Goal: Submit feedback/report problem

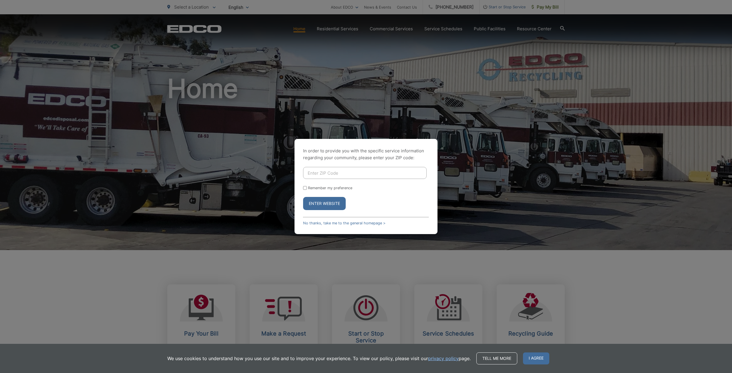
click at [335, 177] on input "Enter ZIP Code" at bounding box center [364, 173] width 123 height 12
type input "90713"
click at [330, 201] on button "Enter Website" at bounding box center [324, 203] width 43 height 13
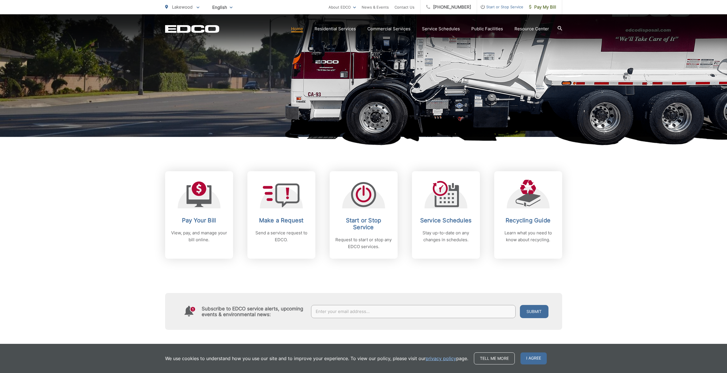
scroll to position [114, 0]
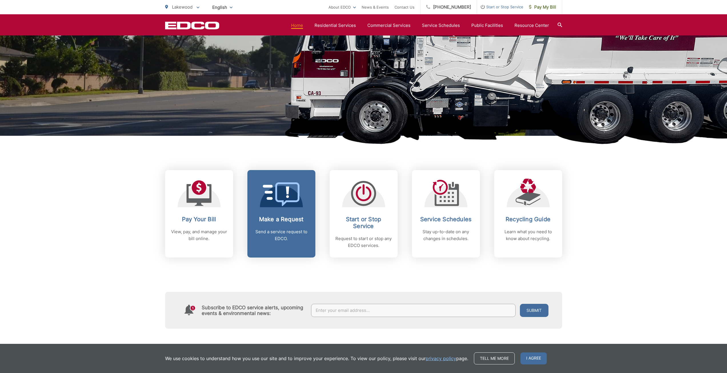
click at [273, 218] on h2 "Make a Request" at bounding box center [281, 219] width 57 height 7
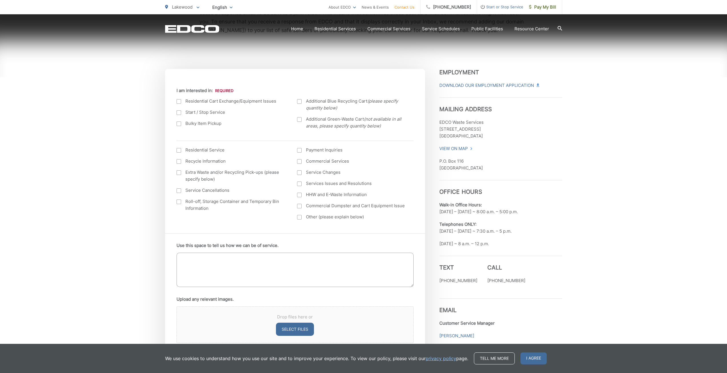
scroll to position [171, 0]
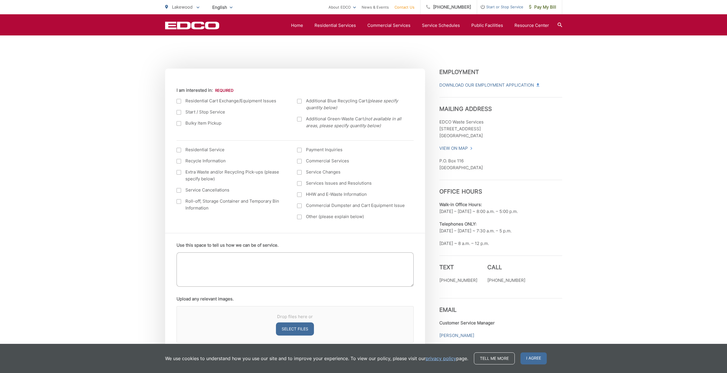
click at [314, 206] on label "Commercial Dumpster and Cart Equipment Issue" at bounding box center [351, 205] width 109 height 7
click at [0, 0] on input "Commercial Dumpster and Cart Equipment Issue" at bounding box center [0, 0] width 0 height 0
drag, startPoint x: 621, startPoint y: 371, endPoint x: 583, endPoint y: 169, distance: 205.4
drag, startPoint x: 482, startPoint y: 280, endPoint x: 527, endPoint y: 281, distance: 44.9
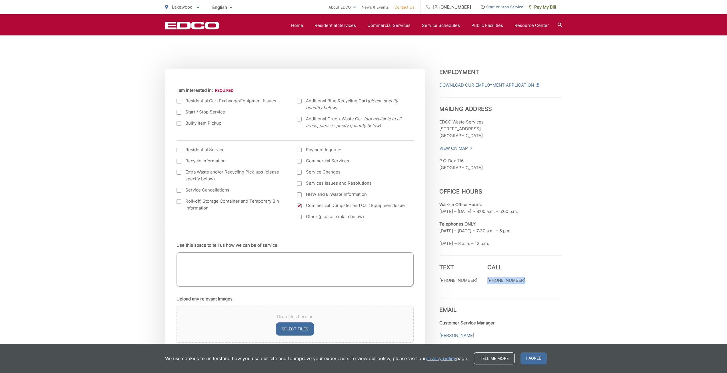
click at [527, 281] on div "Text (562) 203-0295 Call (562) 531-3054" at bounding box center [500, 272] width 123 height 34
click at [299, 205] on div at bounding box center [299, 205] width 5 height 5
click at [0, 0] on input "Commercial Dumpster and Cart Equipment Issue" at bounding box center [0, 0] width 0 height 0
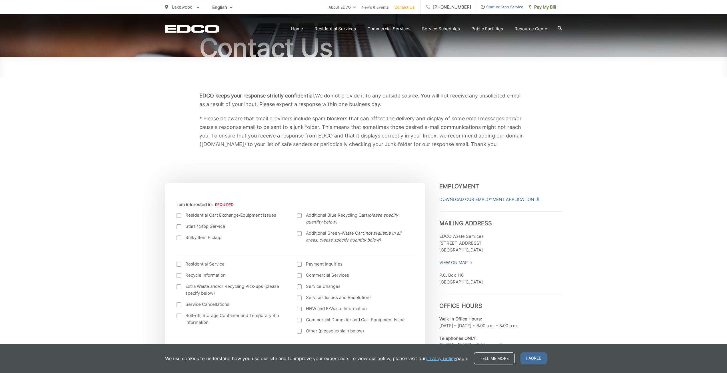
scroll to position [0, 0]
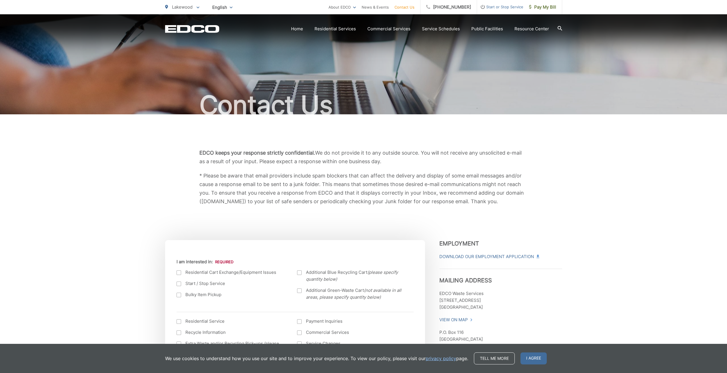
drag, startPoint x: 498, startPoint y: 202, endPoint x: 192, endPoint y: 149, distance: 310.4
click at [192, 149] on div "EDCO keeps your response strictly confidential. We do not provide it to any out…" at bounding box center [363, 177] width 397 height 57
click at [241, 173] on p "* Please be aware that email providers include spam blockers that can affect th…" at bounding box center [363, 188] width 329 height 34
drag, startPoint x: 199, startPoint y: 151, endPoint x: 502, endPoint y: 203, distance: 307.3
click at [502, 203] on div "EDCO keeps your response strictly confidential. We do not provide it to any out…" at bounding box center [363, 177] width 329 height 57
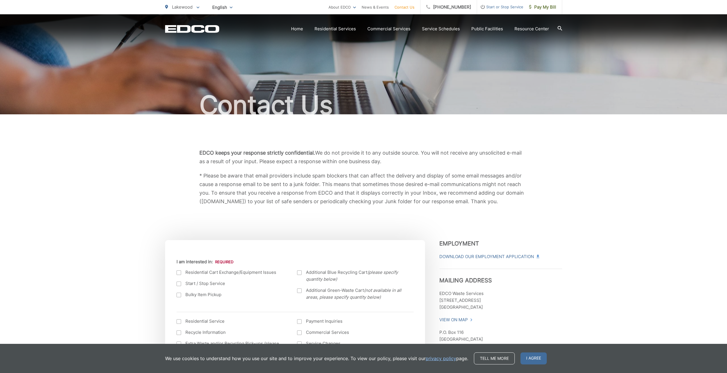
click at [502, 201] on p "* Please be aware that email providers include spam blockers that can affect th…" at bounding box center [363, 188] width 329 height 34
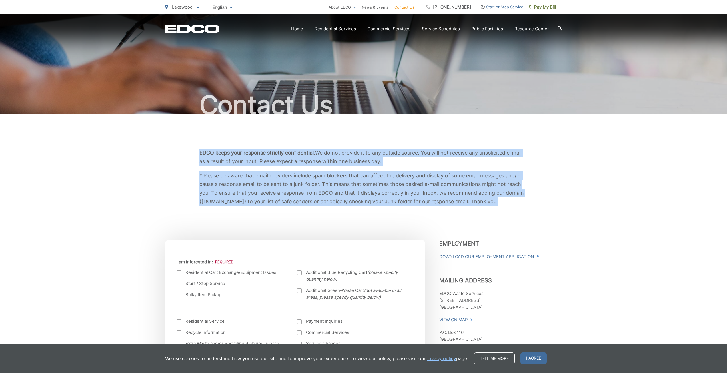
drag, startPoint x: 502, startPoint y: 201, endPoint x: 197, endPoint y: 153, distance: 309.5
click at [197, 153] on div "EDCO keeps your response strictly confidential. We do not provide it to any out…" at bounding box center [363, 177] width 397 height 57
click at [399, 170] on div "EDCO keeps your response strictly confidential. We do not provide it to any out…" at bounding box center [363, 177] width 329 height 57
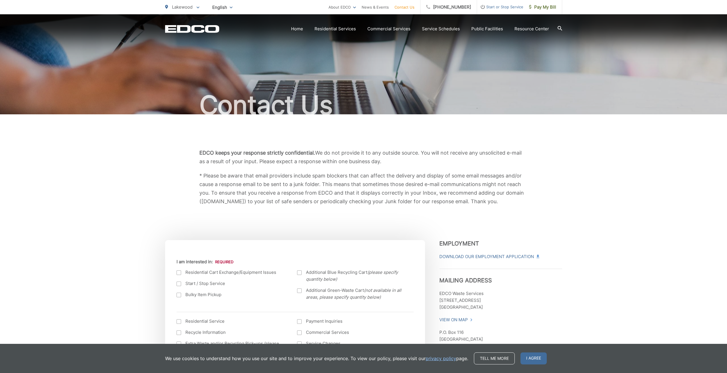
drag, startPoint x: 198, startPoint y: 152, endPoint x: 504, endPoint y: 203, distance: 310.3
click at [504, 203] on div "EDCO keeps your response strictly confidential. We do not provide it to any out…" at bounding box center [363, 177] width 397 height 57
click at [502, 201] on p "* Please be aware that email providers include spam blockers that can affect th…" at bounding box center [363, 188] width 329 height 34
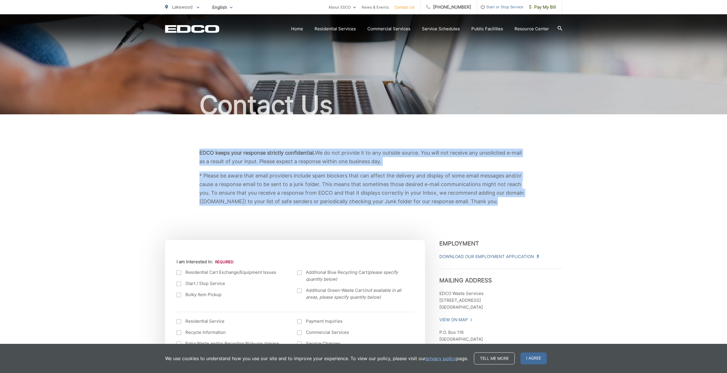
drag, startPoint x: 502, startPoint y: 201, endPoint x: 200, endPoint y: 150, distance: 306.9
click at [200, 150] on div "EDCO keeps your response strictly confidential. We do not provide it to any out…" at bounding box center [363, 177] width 329 height 57
click at [405, 161] on p "EDCO keeps your response strictly confidential. We do not provide it to any out…" at bounding box center [363, 157] width 329 height 17
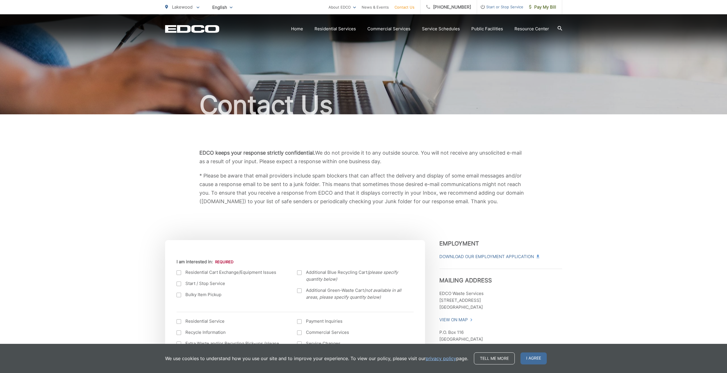
drag, startPoint x: 389, startPoint y: 161, endPoint x: 183, endPoint y: 144, distance: 206.7
click at [183, 144] on div "EDCO keeps your response strictly confidential. We do not provide it to any out…" at bounding box center [363, 177] width 397 height 126
click at [203, 148] on div "EDCO keeps your response strictly confidential. We do not provide it to any out…" at bounding box center [363, 177] width 397 height 126
drag, startPoint x: 199, startPoint y: 151, endPoint x: 504, endPoint y: 205, distance: 310.2
click at [504, 205] on div "EDCO keeps your response strictly confidential. We do not provide it to any out…" at bounding box center [363, 177] width 397 height 57
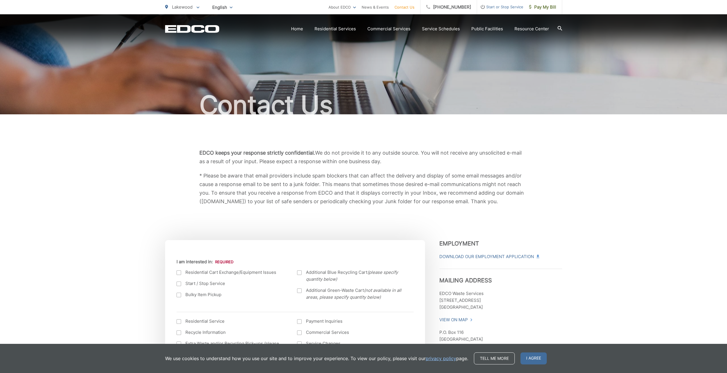
click at [511, 205] on p "* Please be aware that email providers include spam blockers that can affect th…" at bounding box center [363, 188] width 329 height 34
drag, startPoint x: 510, startPoint y: 205, endPoint x: 199, endPoint y: 156, distance: 315.0
click at [199, 156] on div "EDCO keeps your response strictly confidential. We do not provide it to any out…" at bounding box center [363, 177] width 397 height 57
click at [202, 158] on p "EDCO keeps your response strictly confidential. We do not provide it to any out…" at bounding box center [363, 157] width 329 height 17
drag, startPoint x: 200, startPoint y: 152, endPoint x: 502, endPoint y: 209, distance: 307.5
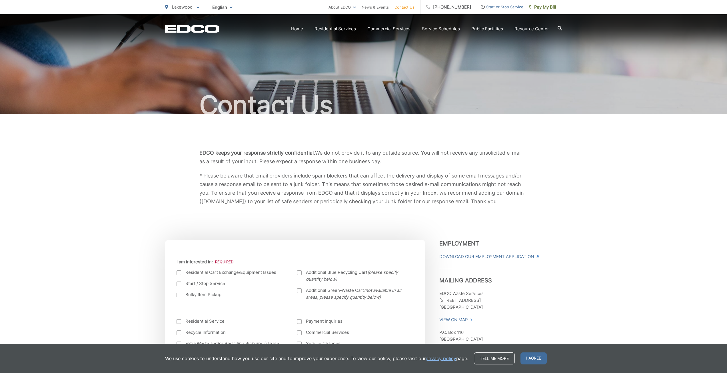
click at [502, 209] on div "EDCO keeps your response strictly confidential. We do not provide it to any out…" at bounding box center [363, 177] width 397 height 126
click at [502, 202] on p "* Please be aware that email providers include spam blockers that can affect th…" at bounding box center [363, 188] width 329 height 34
drag, startPoint x: 500, startPoint y: 203, endPoint x: 195, endPoint y: 148, distance: 310.3
click at [195, 148] on div "EDCO keeps your response strictly confidential. We do not provide it to any out…" at bounding box center [363, 177] width 397 height 126
click at [234, 169] on div "EDCO keeps your response strictly confidential. We do not provide it to any out…" at bounding box center [363, 177] width 329 height 57
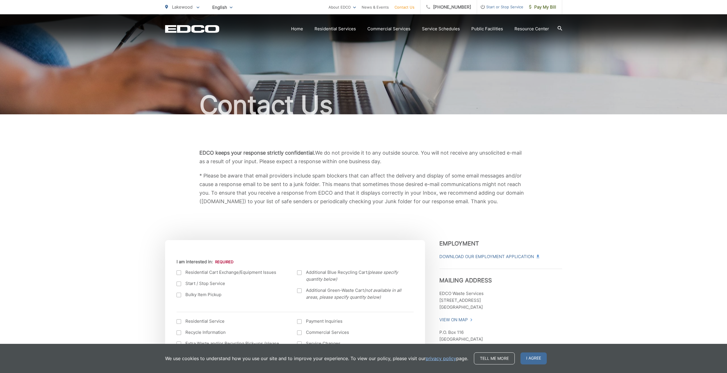
drag, startPoint x: 199, startPoint y: 151, endPoint x: 507, endPoint y: 213, distance: 314.6
click at [507, 213] on div "EDCO keeps your response strictly confidential. We do not provide it to any out…" at bounding box center [363, 177] width 397 height 126
click at [512, 202] on p "* Please be aware that email providers include spam blockers that can affect th…" at bounding box center [363, 188] width 329 height 34
drag, startPoint x: 501, startPoint y: 204, endPoint x: 179, endPoint y: 149, distance: 327.0
click at [179, 149] on div "EDCO keeps your response strictly confidential. We do not provide it to any out…" at bounding box center [363, 177] width 397 height 57
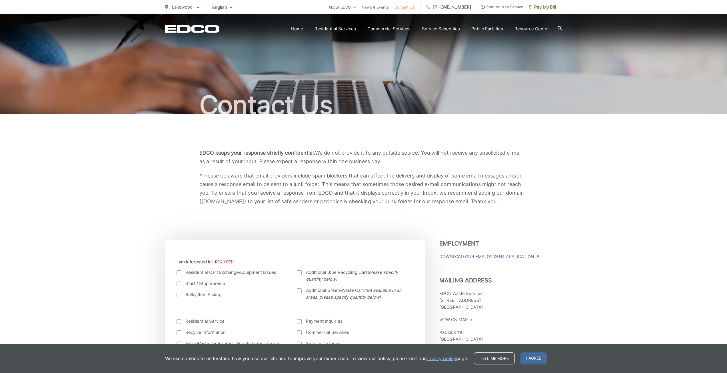
click at [203, 169] on div "EDCO keeps your response strictly confidential. We do not provide it to any out…" at bounding box center [363, 177] width 329 height 57
click at [198, 151] on div "EDCO keeps your response strictly confidential. We do not provide it to any out…" at bounding box center [363, 177] width 397 height 57
drag, startPoint x: 210, startPoint y: 152, endPoint x: 503, endPoint y: 211, distance: 298.4
click at [503, 211] on div "EDCO keeps your response strictly confidential. We do not provide it to any out…" at bounding box center [363, 177] width 397 height 126
click at [501, 207] on div "EDCO keeps your response strictly confidential. We do not provide it to any out…" at bounding box center [363, 177] width 397 height 126
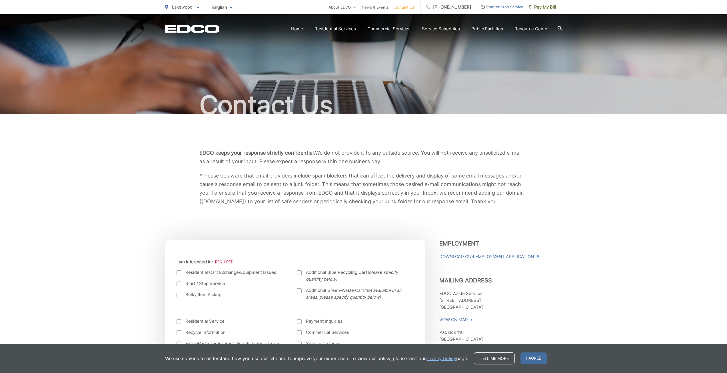
drag, startPoint x: 498, startPoint y: 199, endPoint x: 174, endPoint y: 141, distance: 329.8
click at [174, 141] on div "EDCO keeps your response strictly confidential. We do not provide it to any out…" at bounding box center [363, 177] width 397 height 126
click at [217, 159] on p "EDCO keeps your response strictly confidential. We do not provide it to any out…" at bounding box center [363, 157] width 329 height 17
drag, startPoint x: 214, startPoint y: 151, endPoint x: 509, endPoint y: 202, distance: 299.9
click at [509, 202] on div "EDCO keeps your response strictly confidential. We do not provide it to any out…" at bounding box center [363, 177] width 329 height 57
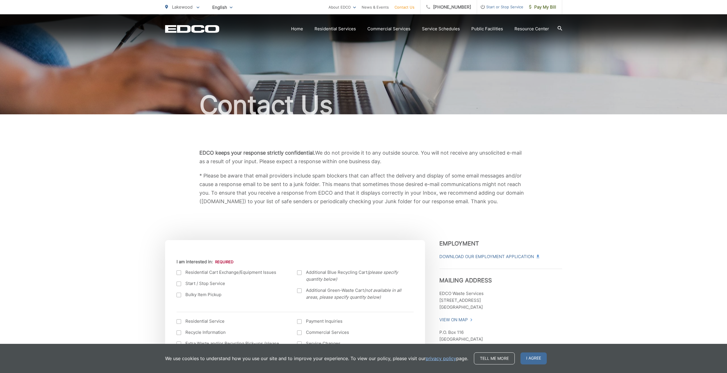
click at [511, 203] on p "* Please be aware that email providers include spam blockers that can affect th…" at bounding box center [363, 188] width 329 height 34
drag, startPoint x: 505, startPoint y: 203, endPoint x: 183, endPoint y: 150, distance: 326.7
click at [183, 150] on div "EDCO keeps your response strictly confidential. We do not provide it to any out…" at bounding box center [363, 177] width 397 height 57
click at [207, 148] on div "EDCO keeps your response strictly confidential. We do not provide it to any out…" at bounding box center [363, 177] width 397 height 126
drag, startPoint x: 197, startPoint y: 148, endPoint x: 506, endPoint y: 199, distance: 313.3
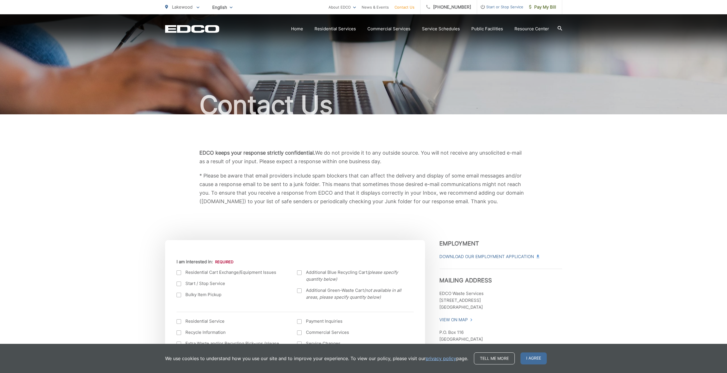
click at [506, 199] on div "EDCO keeps your response strictly confidential. We do not provide it to any out…" at bounding box center [363, 177] width 397 height 126
click at [507, 204] on p "* Please be aware that email providers include spam blockers that can affect th…" at bounding box center [363, 188] width 329 height 34
drag, startPoint x: 501, startPoint y: 202, endPoint x: 195, endPoint y: 147, distance: 311.0
click at [195, 147] on div "EDCO keeps your response strictly confidential. We do not provide it to any out…" at bounding box center [363, 177] width 397 height 126
click at [204, 162] on p "EDCO keeps your response strictly confidential. We do not provide it to any out…" at bounding box center [363, 157] width 329 height 17
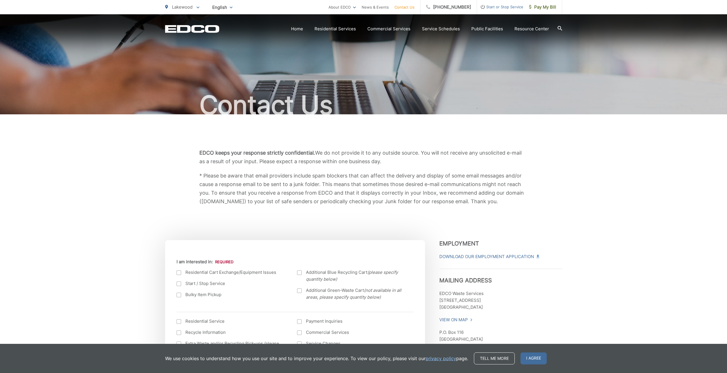
drag, startPoint x: 199, startPoint y: 149, endPoint x: 508, endPoint y: 206, distance: 315.0
click at [508, 206] on div "EDCO keeps your response strictly confidential. We do not provide it to any out…" at bounding box center [363, 177] width 397 height 126
click at [511, 205] on p "* Please be aware that email providers include spam blockers that can affect th…" at bounding box center [363, 188] width 329 height 34
drag, startPoint x: 502, startPoint y: 205, endPoint x: 194, endPoint y: 153, distance: 313.1
click at [194, 153] on div "EDCO keeps your response strictly confidential. We do not provide it to any out…" at bounding box center [363, 177] width 397 height 57
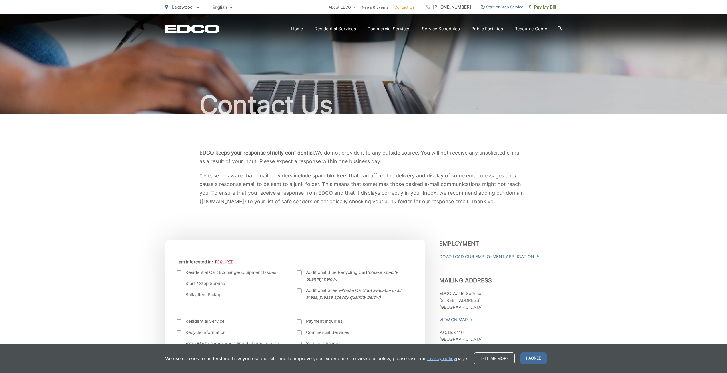
click at [259, 175] on p "* Please be aware that email providers include spam blockers that can affect th…" at bounding box center [363, 188] width 329 height 34
drag, startPoint x: 201, startPoint y: 149, endPoint x: 516, endPoint y: 207, distance: 320.8
click at [516, 207] on div "EDCO keeps your response strictly confidential. We do not provide it to any out…" at bounding box center [363, 177] width 397 height 126
click at [498, 204] on p "* Please be aware that email providers include spam blockers that can affect th…" at bounding box center [363, 188] width 329 height 34
drag, startPoint x: 498, startPoint y: 203, endPoint x: 194, endPoint y: 152, distance: 308.5
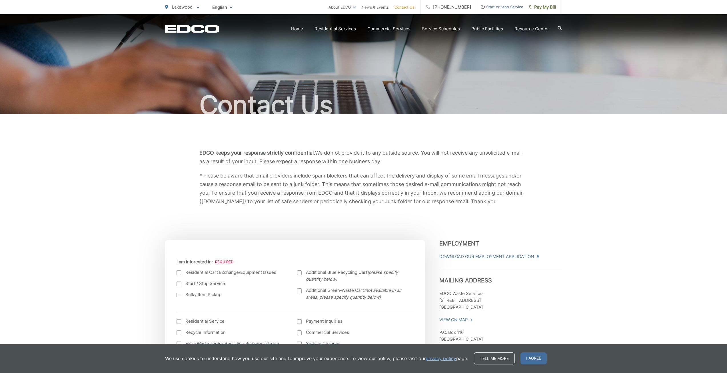
click at [194, 152] on div "EDCO keeps your response strictly confidential. We do not provide it to any out…" at bounding box center [363, 177] width 397 height 57
click at [261, 157] on p "EDCO keeps your response strictly confidential. We do not provide it to any out…" at bounding box center [363, 157] width 329 height 17
drag, startPoint x: 196, startPoint y: 150, endPoint x: 507, endPoint y: 206, distance: 316.7
click at [507, 206] on div "EDCO keeps your response strictly confidential. We do not provide it to any out…" at bounding box center [363, 177] width 397 height 126
click at [513, 206] on div "EDCO keeps your response strictly confidential. We do not provide it to any out…" at bounding box center [363, 177] width 397 height 126
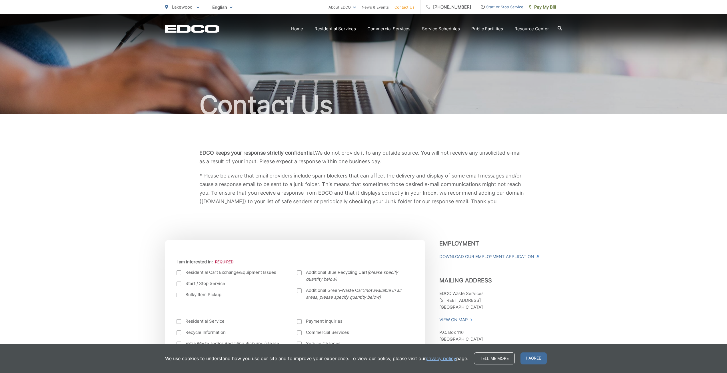
drag, startPoint x: 509, startPoint y: 203, endPoint x: 171, endPoint y: 154, distance: 341.1
click at [171, 154] on div "EDCO keeps your response strictly confidential. We do not provide it to any out…" at bounding box center [363, 177] width 397 height 57
click at [212, 151] on b "EDCO keeps your response strictly confidential." at bounding box center [257, 153] width 116 height 6
drag, startPoint x: 199, startPoint y: 153, endPoint x: 534, endPoint y: 217, distance: 341.2
click at [533, 217] on div "EDCO keeps your response strictly confidential. We do not provide it to any out…" at bounding box center [363, 177] width 397 height 126
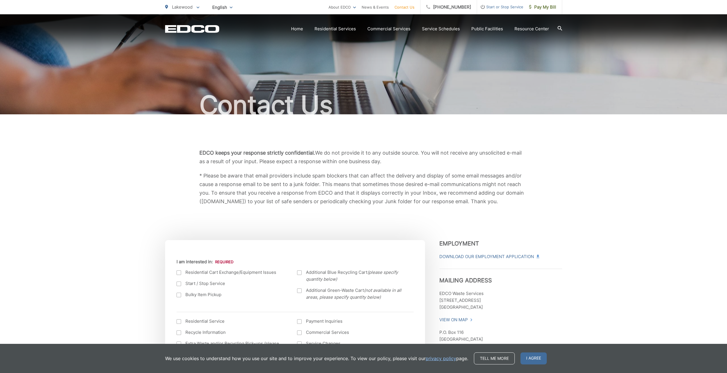
click at [527, 206] on div "EDCO keeps your response strictly confidential. We do not provide it to any out…" at bounding box center [363, 177] width 397 height 126
drag, startPoint x: 523, startPoint y: 206, endPoint x: 183, endPoint y: 140, distance: 346.2
click at [183, 140] on div "EDCO keeps your response strictly confidential. We do not provide it to any out…" at bounding box center [363, 177] width 397 height 126
click at [181, 140] on div "EDCO keeps your response strictly confidential. We do not provide it to any out…" at bounding box center [363, 177] width 397 height 126
drag, startPoint x: 167, startPoint y: 149, endPoint x: 517, endPoint y: 214, distance: 356.0
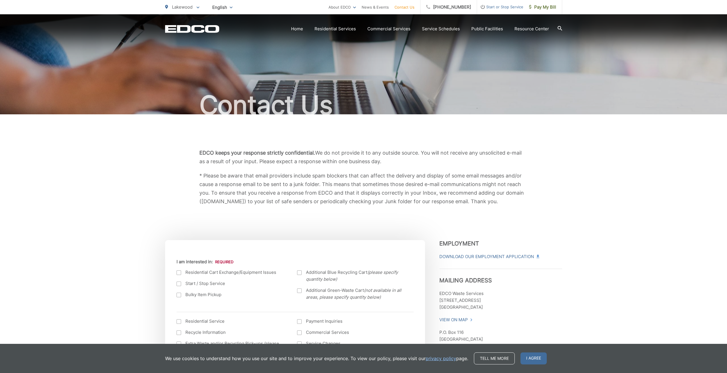
click at [517, 214] on div "EDCO keeps your response strictly confidential. We do not provide it to any out…" at bounding box center [363, 177] width 397 height 126
click at [518, 214] on div "EDCO keeps your response strictly confidential. We do not provide it to any out…" at bounding box center [363, 177] width 397 height 126
drag, startPoint x: 514, startPoint y: 207, endPoint x: 134, endPoint y: 127, distance: 388.4
click at [244, 194] on p "* Please be aware that email providers include spam blockers that can affect th…" at bounding box center [363, 188] width 329 height 34
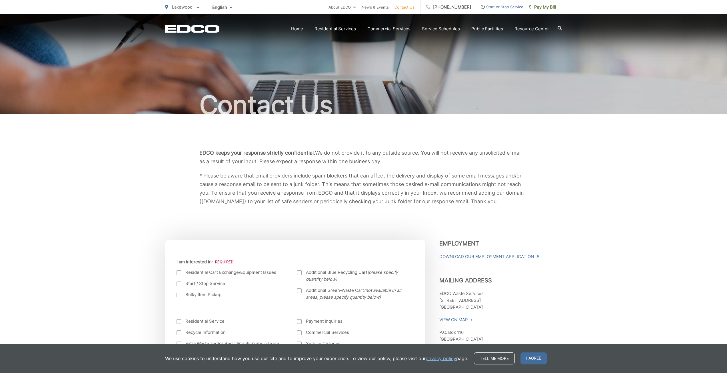
drag, startPoint x: 206, startPoint y: 151, endPoint x: 529, endPoint y: 205, distance: 327.4
click at [527, 205] on div "EDCO keeps your response strictly confidential. We do not provide it to any out…" at bounding box center [363, 177] width 329 height 57
click at [529, 205] on div "EDCO keeps your response strictly confidential. We do not provide it to any out…" at bounding box center [363, 177] width 397 height 57
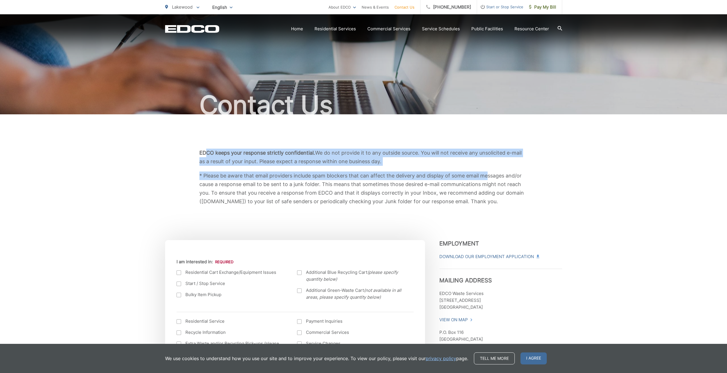
drag, startPoint x: 209, startPoint y: 149, endPoint x: 530, endPoint y: 167, distance: 321.7
click at [505, 168] on div "EDCO keeps your response strictly confidential. We do not provide it to any out…" at bounding box center [363, 177] width 329 height 57
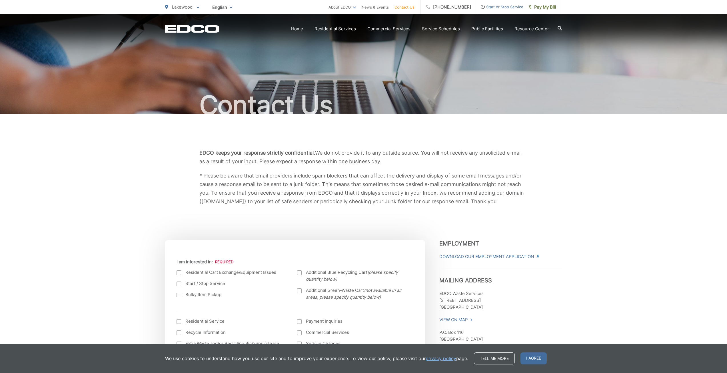
click at [531, 168] on div "EDCO keeps your response strictly confidential. We do not provide it to any out…" at bounding box center [363, 177] width 397 height 57
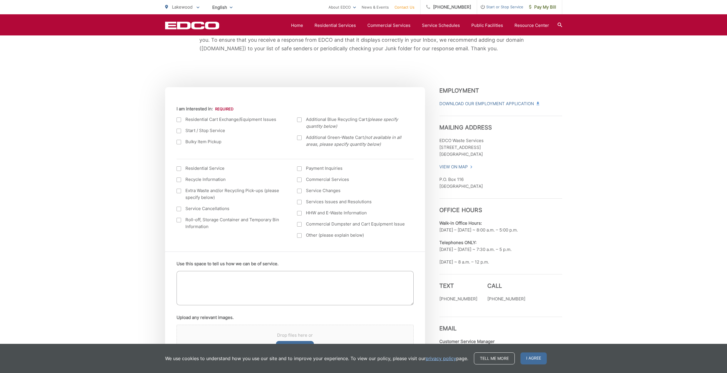
scroll to position [143, 0]
